Goal: Transaction & Acquisition: Purchase product/service

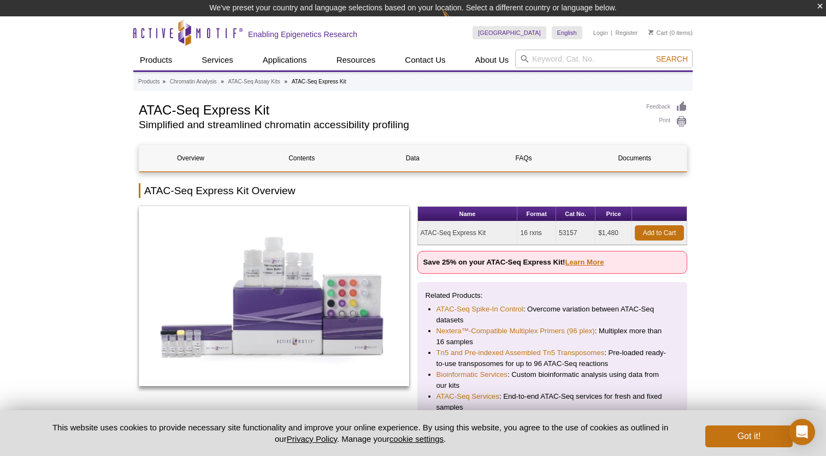
click at [596, 262] on link "Learn More" at bounding box center [584, 262] width 39 height 8
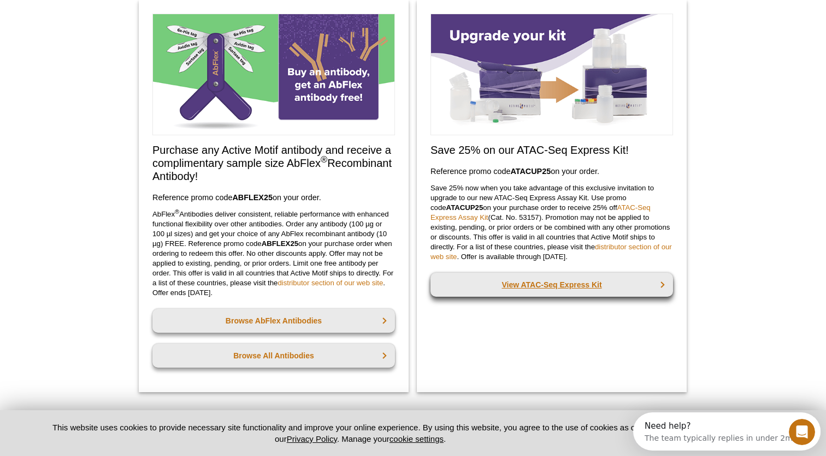
click at [561, 284] on link "View ATAC-Seq Express Kit" at bounding box center [551, 285] width 242 height 24
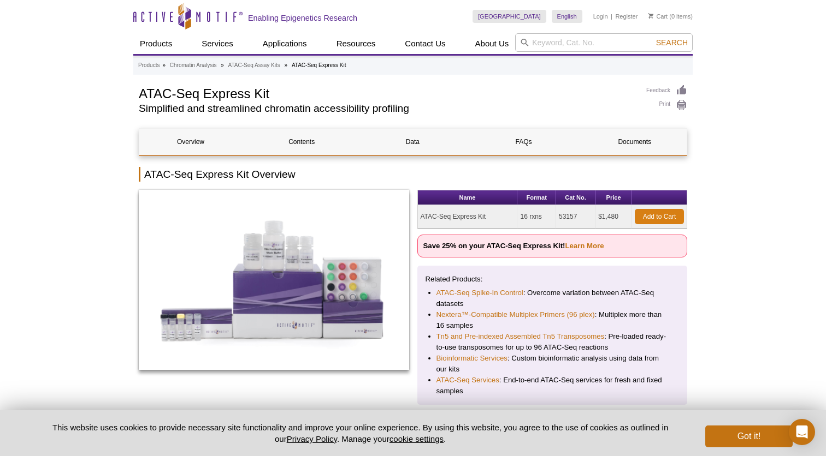
click at [652, 217] on link "Add to Cart" at bounding box center [658, 216] width 49 height 15
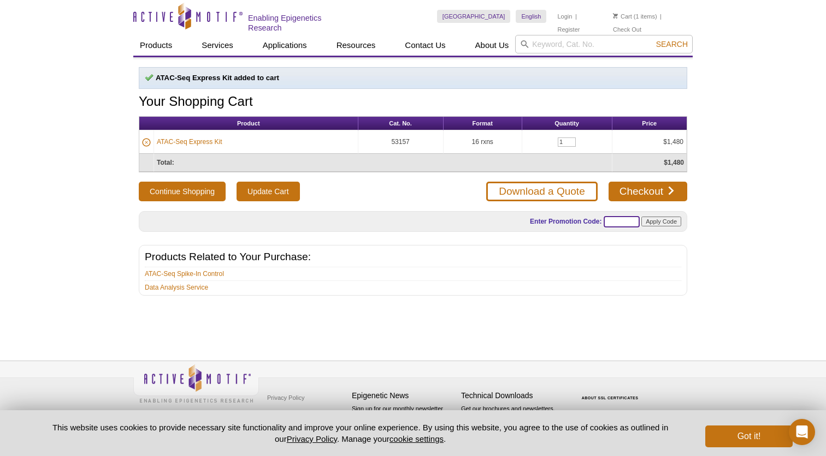
click at [614, 218] on input "text" at bounding box center [621, 221] width 36 height 11
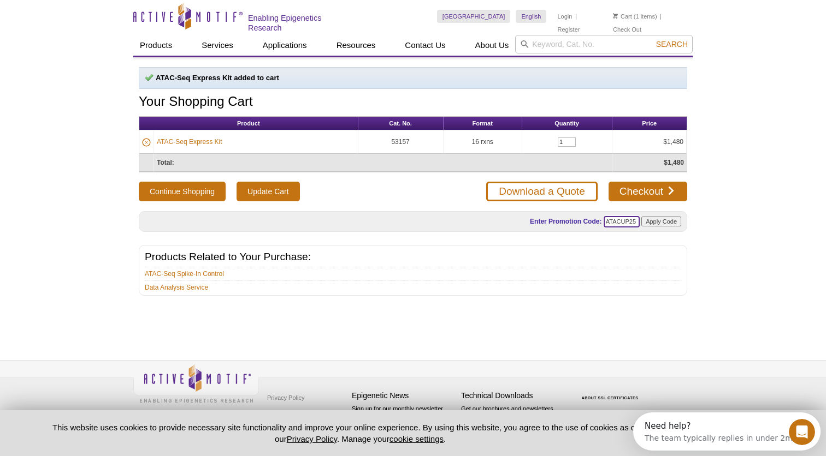
type input "ATACUP25"
click at [674, 221] on input "Apply Code" at bounding box center [661, 222] width 40 height 10
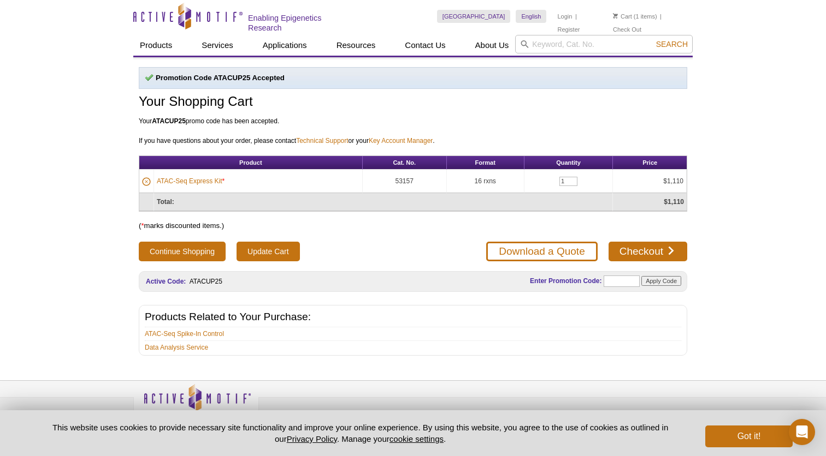
click at [717, 319] on div "Active Motif Logo Enabling Epigenetics Research 1 Search Skip to content Active…" at bounding box center [413, 238] width 826 height 476
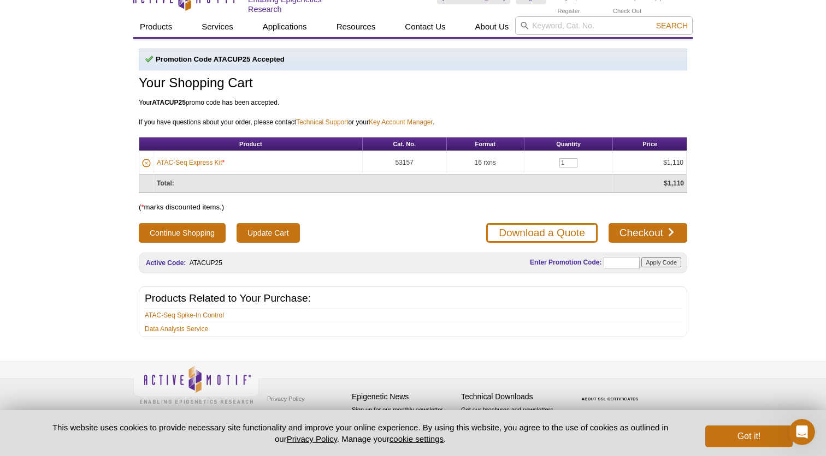
scroll to position [18, 0]
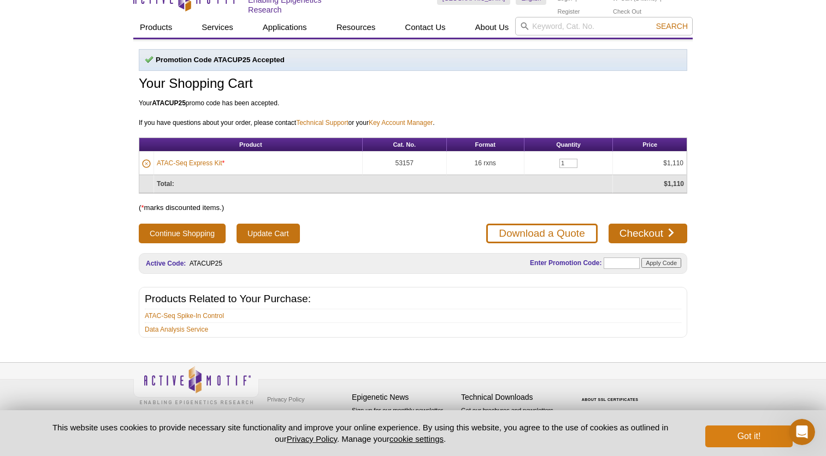
click at [759, 430] on button "Got it!" at bounding box center [748, 437] width 87 height 22
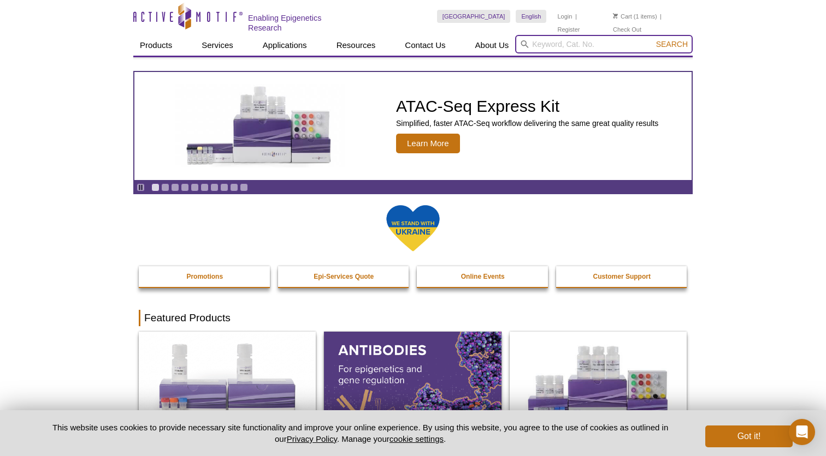
click at [560, 48] on input "search" at bounding box center [603, 44] width 177 height 19
type input "t"
click at [672, 43] on button "Search" at bounding box center [671, 44] width 38 height 10
type input "atac-sef"
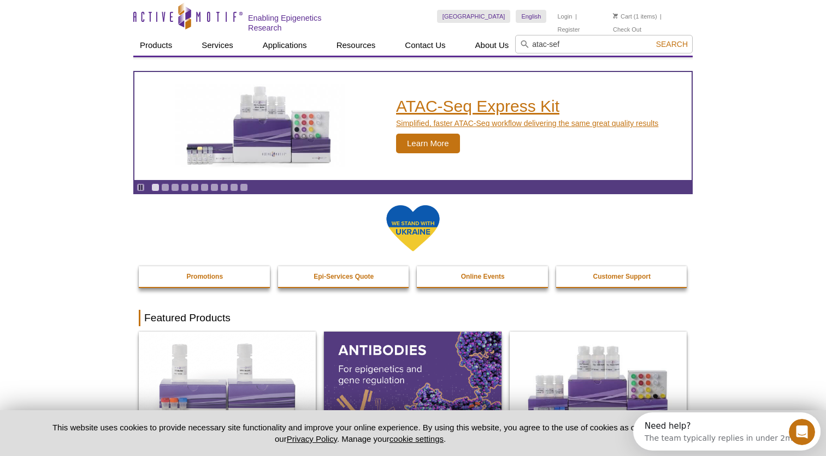
click at [426, 144] on span "Learn More" at bounding box center [428, 144] width 64 height 20
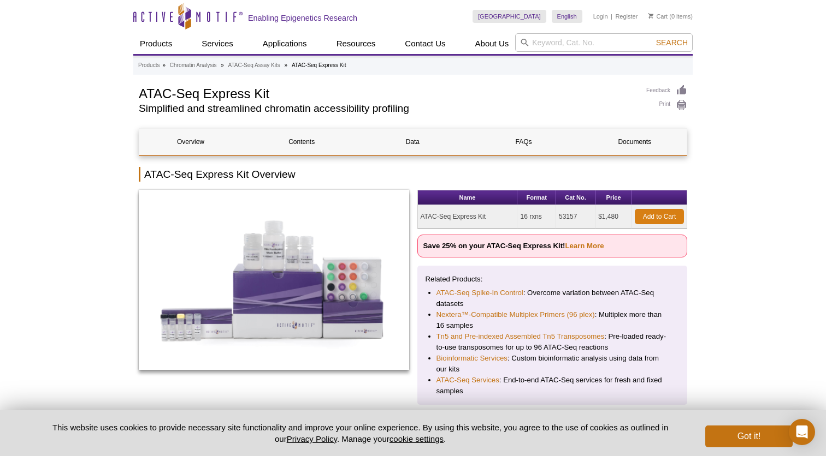
click at [651, 213] on link "Add to Cart" at bounding box center [658, 216] width 49 height 15
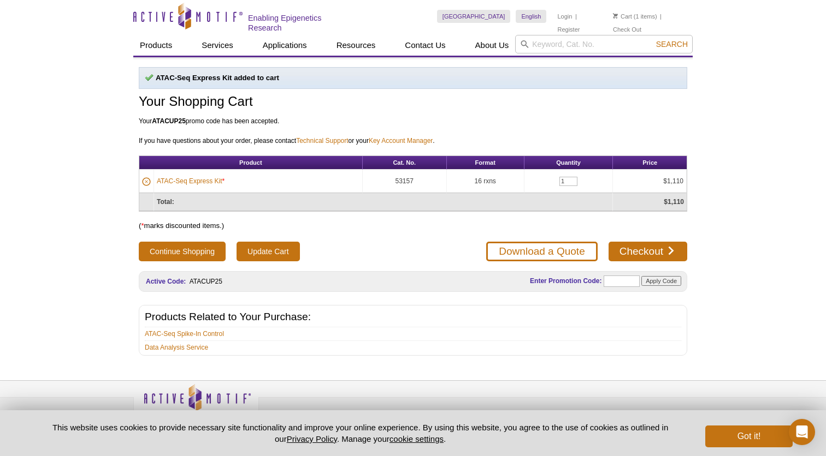
click at [212, 279] on li "ATACUP25" at bounding box center [206, 282] width 34 height 8
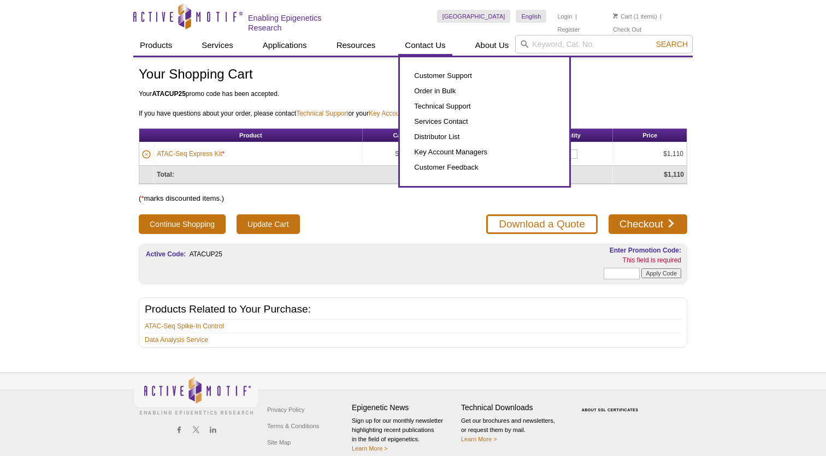
click at [431, 41] on link "Contact Us" at bounding box center [425, 45] width 54 height 21
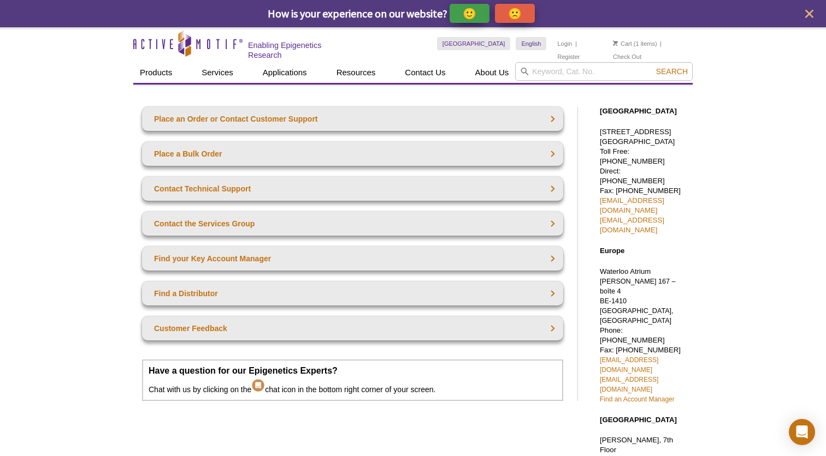
drag, startPoint x: 685, startPoint y: 188, endPoint x: 820, endPoint y: 247, distance: 147.4
click at [820, 247] on div "Active Motif Logo Enabling Epigenetics Research 1 Search Skip to content Active…" at bounding box center [413, 425] width 826 height 797
click at [738, 304] on div "Active Motif Logo Enabling Epigenetics Research 1 Search Skip to content Active…" at bounding box center [413, 425] width 826 height 797
drag, startPoint x: 691, startPoint y: 288, endPoint x: 600, endPoint y: 287, distance: 90.6
click at [600, 287] on div "[GEOGRAPHIC_DATA] [STREET_ADDRESS] Toll Free: [PHONE_NUMBER] Direct: [PHONE_NUM…" at bounding box center [641, 400] width 104 height 608
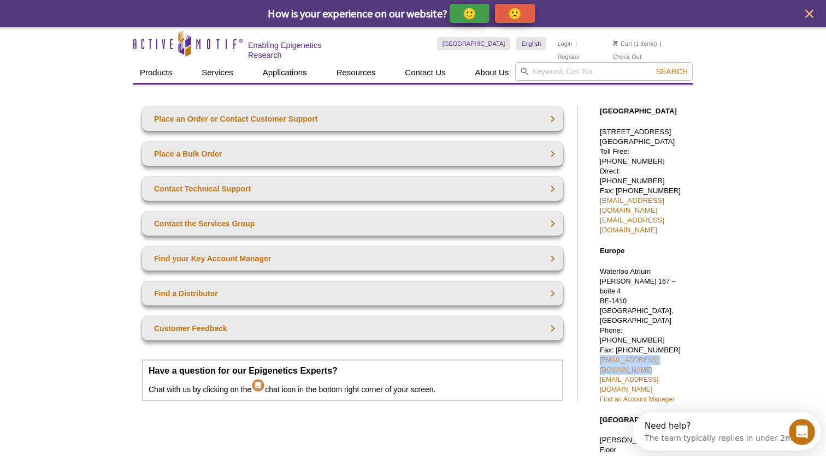
copy link "[EMAIL_ADDRESS][DOMAIN_NAME]"
